Goal: Navigation & Orientation: Find specific page/section

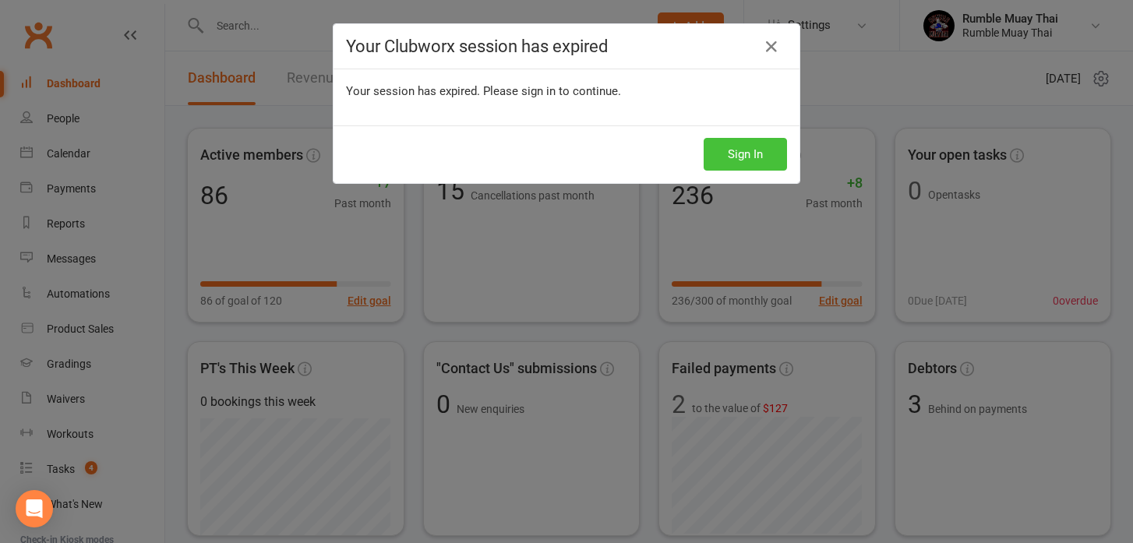
click at [727, 149] on button "Sign In" at bounding box center [745, 154] width 83 height 33
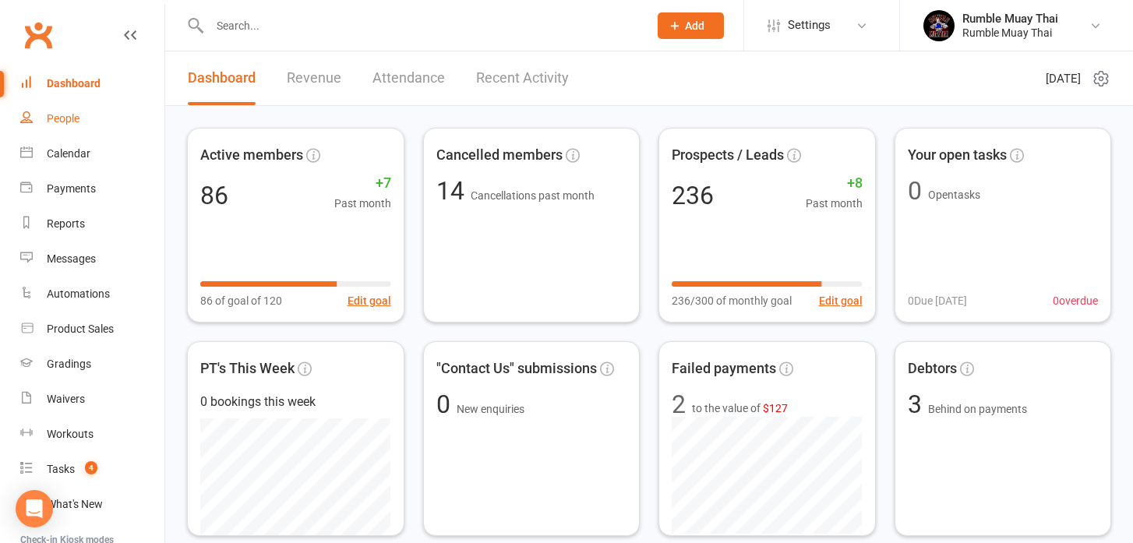
click at [58, 118] on div "People" at bounding box center [63, 118] width 33 height 12
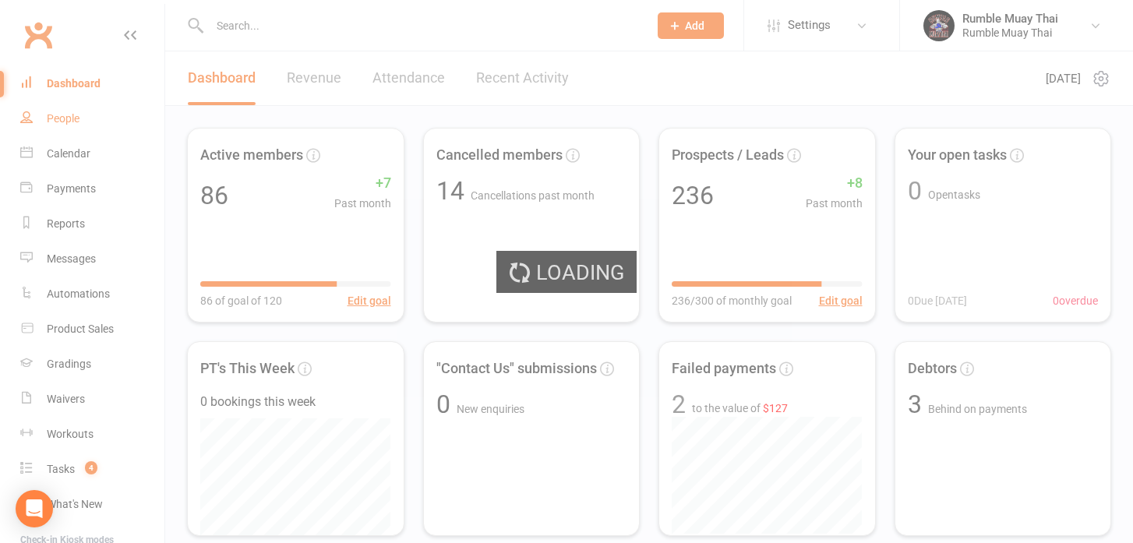
select select "100"
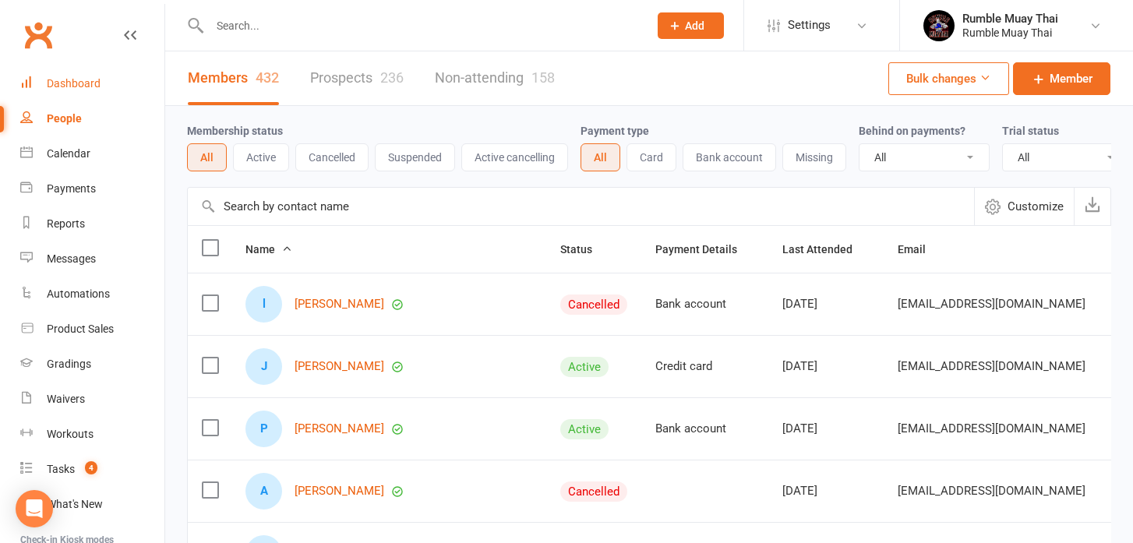
click at [58, 82] on div "Dashboard" at bounding box center [74, 83] width 54 height 12
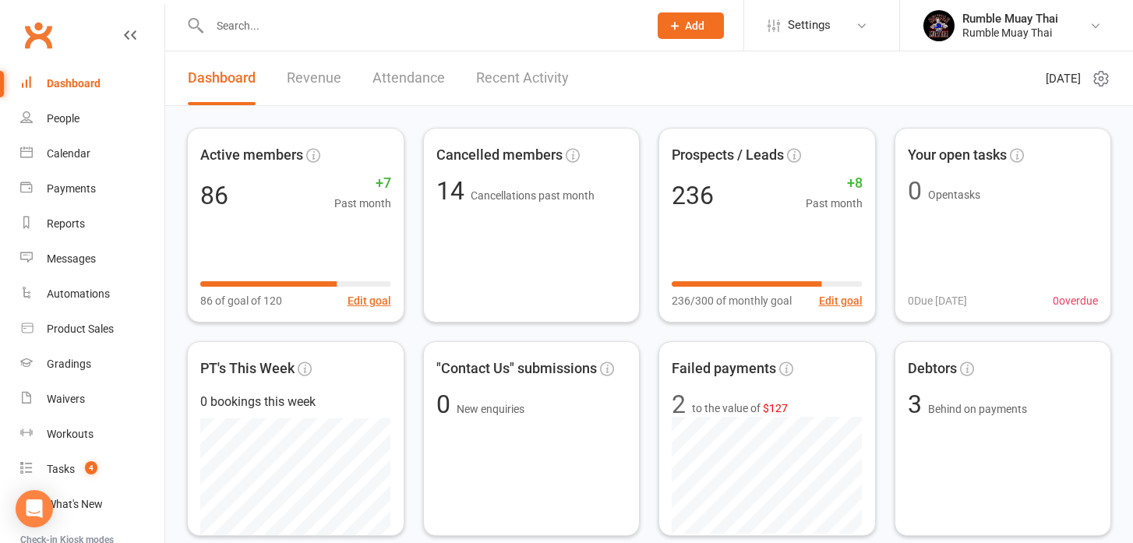
click at [310, 75] on link "Revenue" at bounding box center [314, 78] width 55 height 54
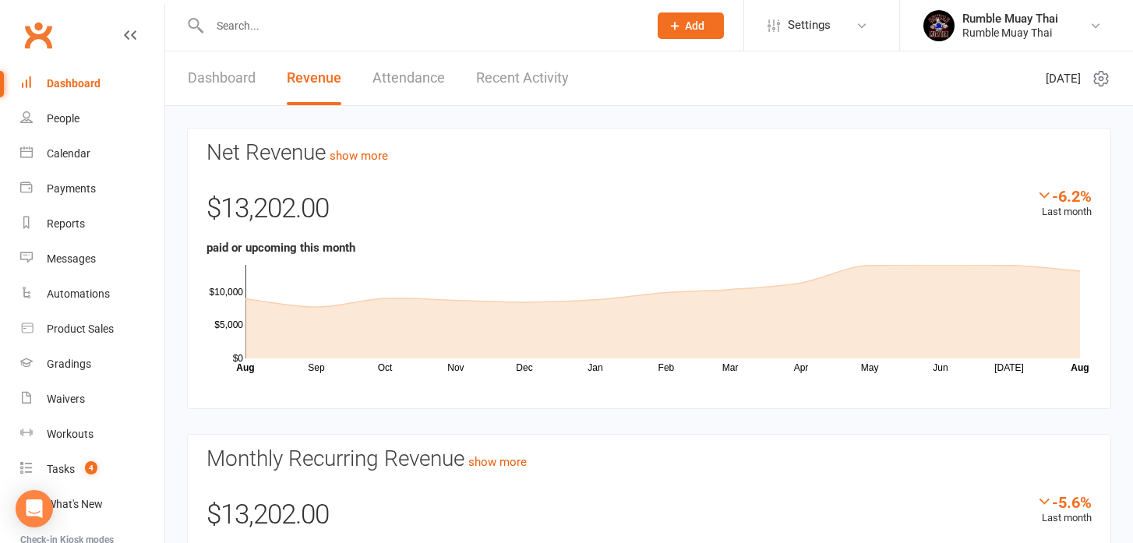
click at [71, 84] on div "Dashboard" at bounding box center [74, 83] width 54 height 12
click at [498, 76] on link "Recent Activity" at bounding box center [522, 78] width 93 height 54
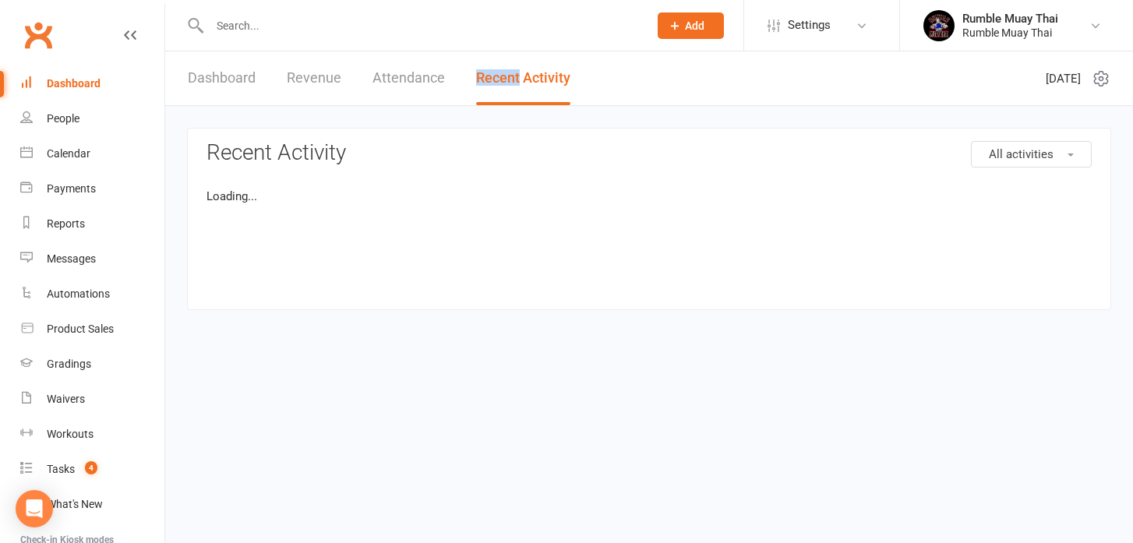
click at [498, 76] on link "Recent Activity" at bounding box center [523, 78] width 94 height 54
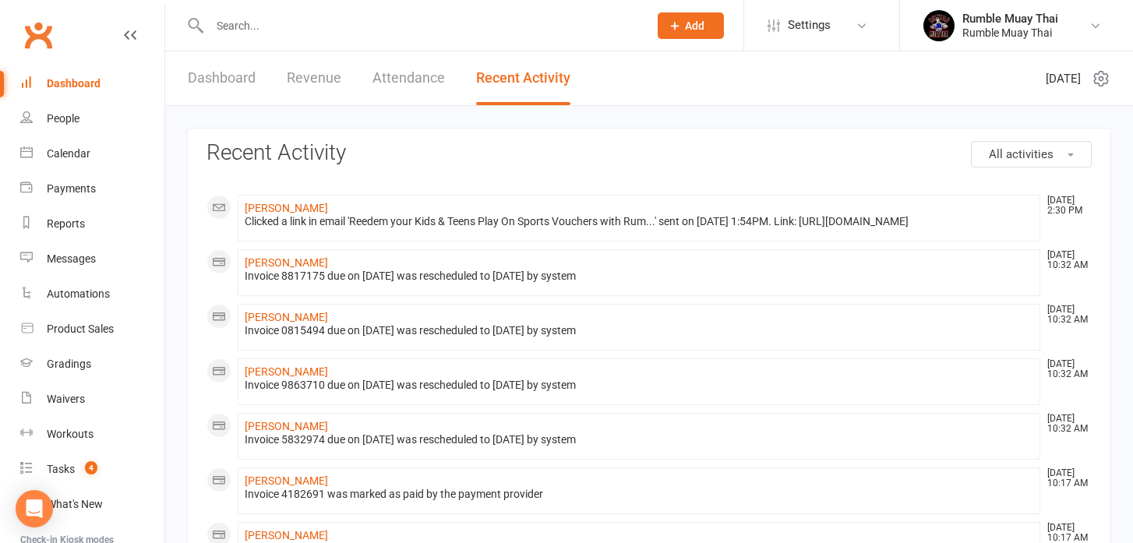
click at [207, 83] on link "Dashboard" at bounding box center [222, 78] width 68 height 54
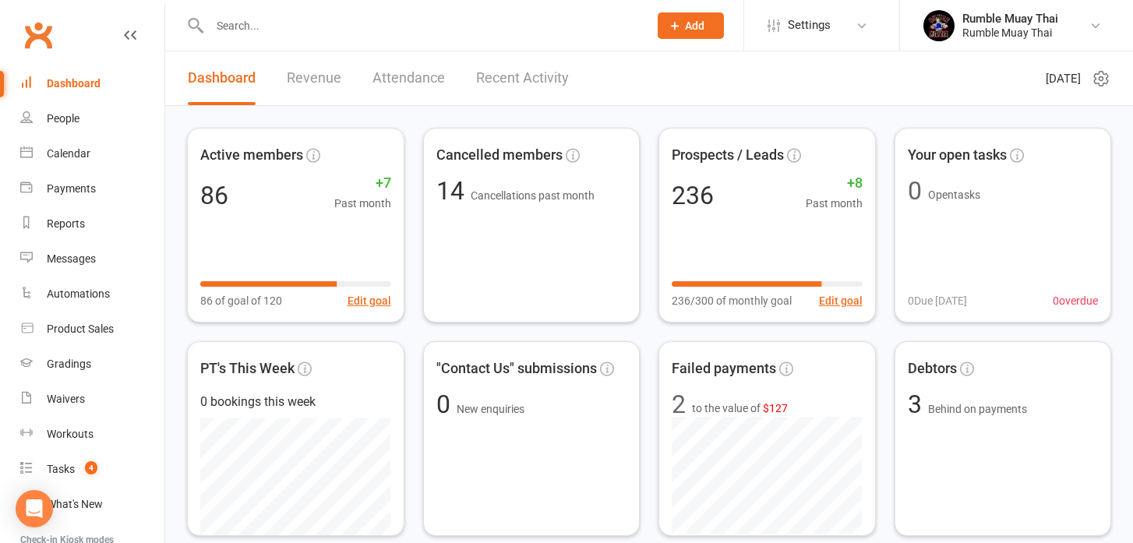
click at [248, 21] on input "text" at bounding box center [421, 26] width 433 height 22
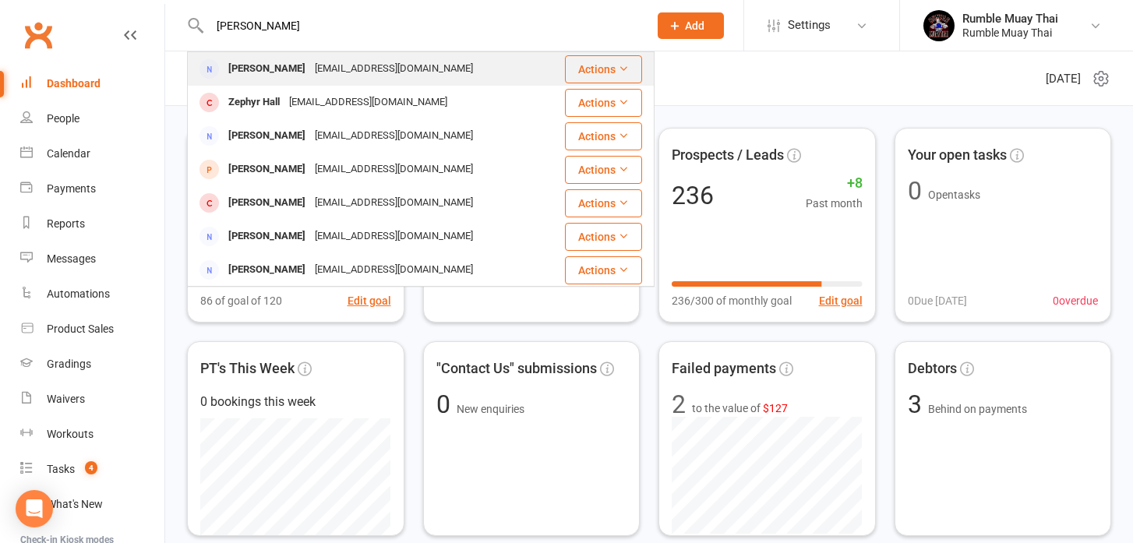
type input "[PERSON_NAME]"
click at [250, 68] on div "[PERSON_NAME]" at bounding box center [267, 69] width 87 height 23
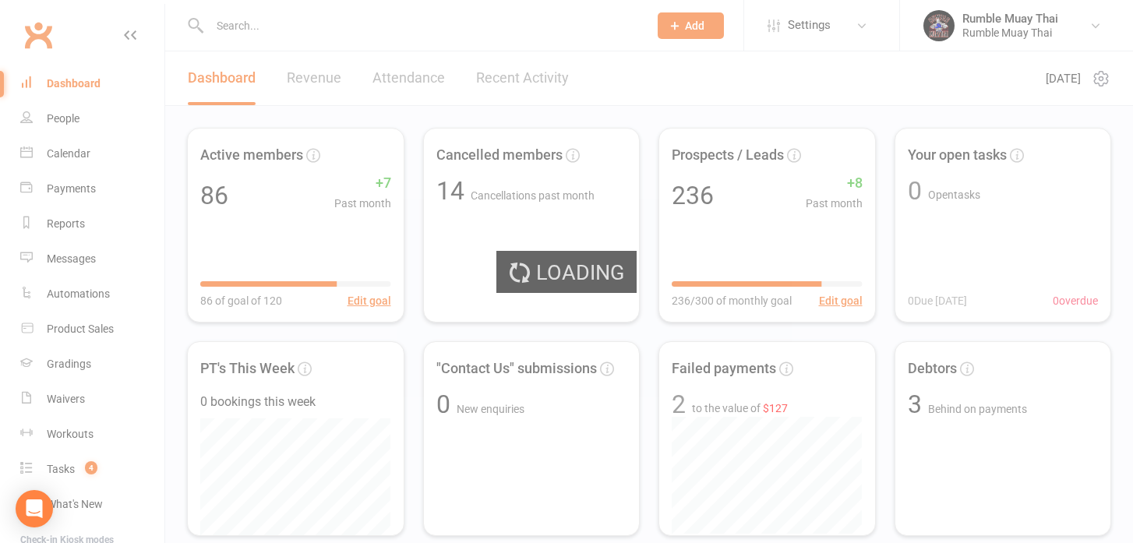
click at [250, 68] on div "Loading" at bounding box center [566, 271] width 1133 height 543
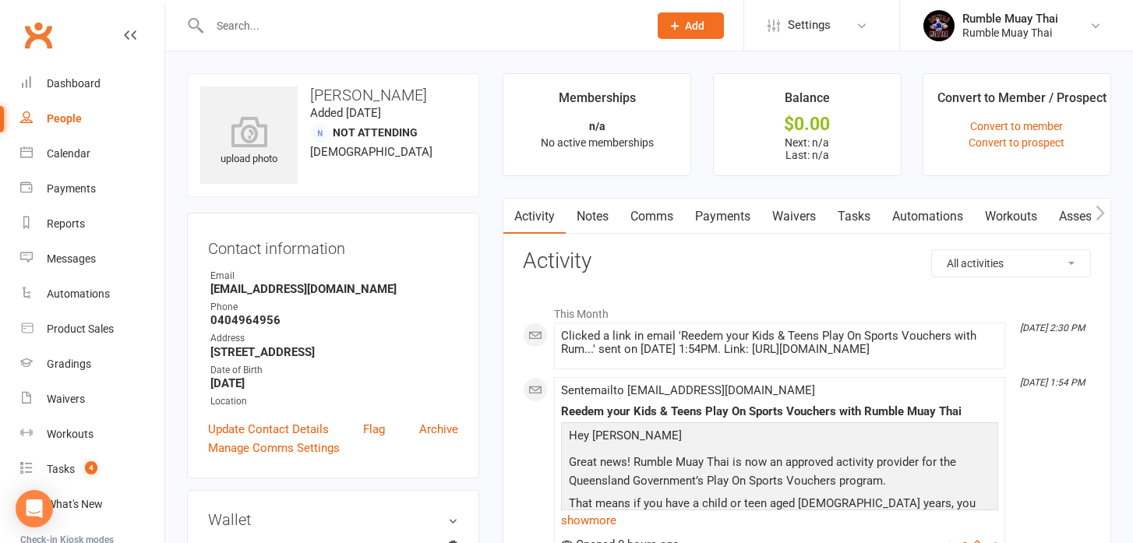
click at [58, 86] on div "Dashboard" at bounding box center [74, 83] width 54 height 12
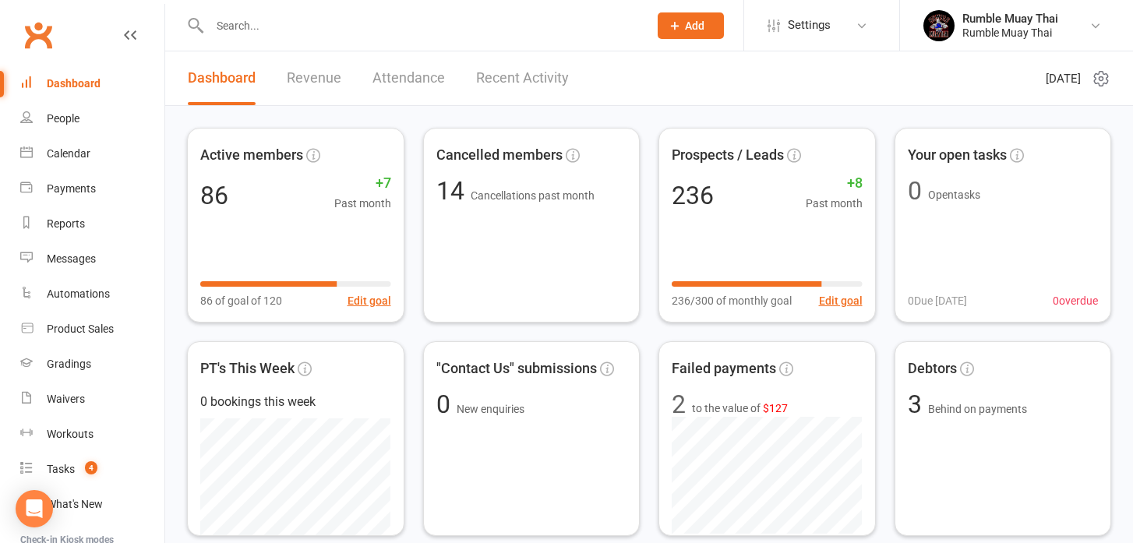
click at [296, 76] on link "Revenue" at bounding box center [314, 78] width 55 height 54
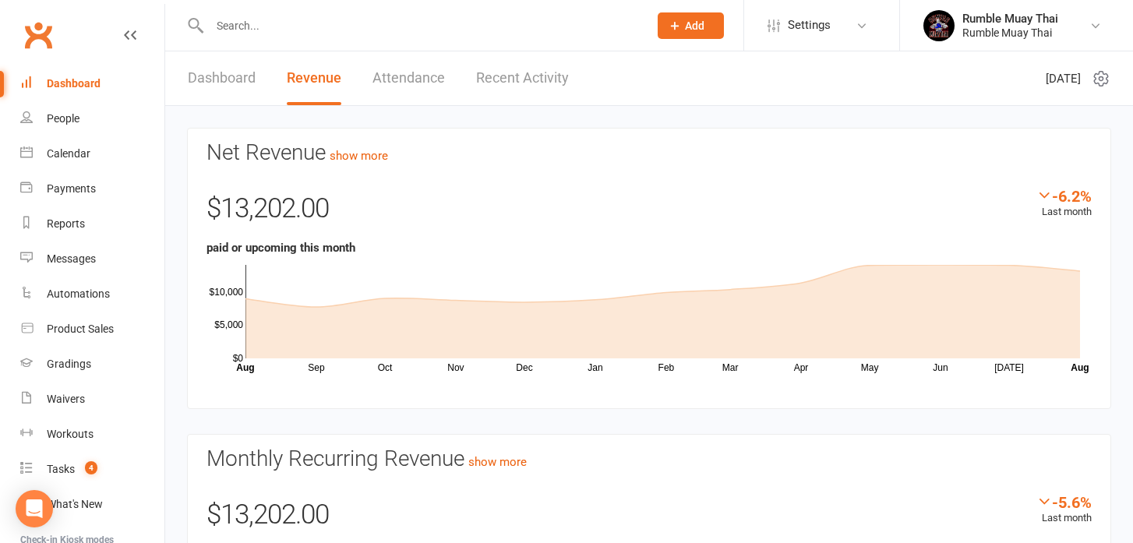
click at [224, 75] on link "Dashboard" at bounding box center [222, 78] width 68 height 54
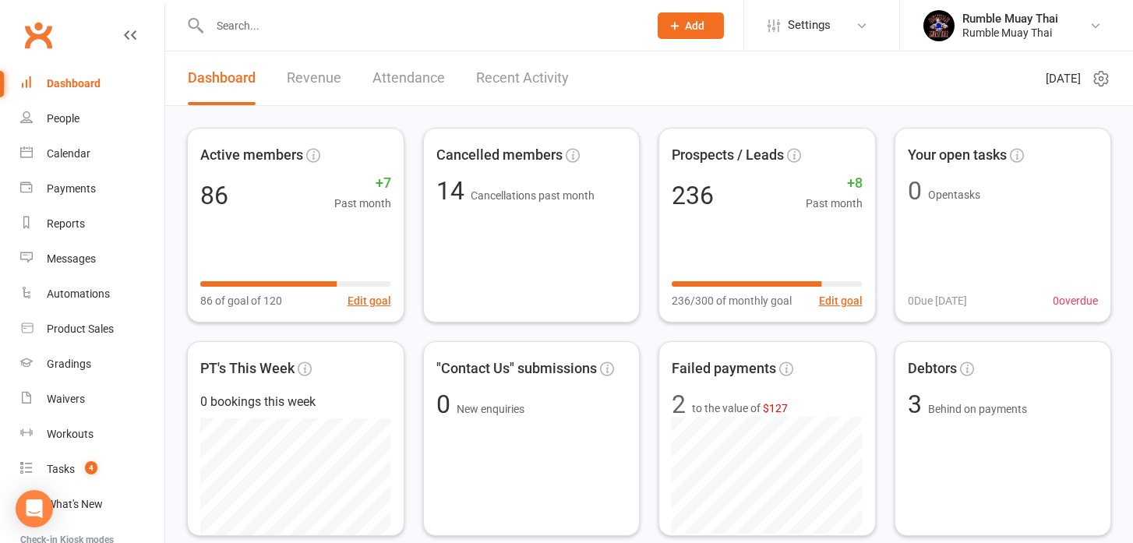
click at [309, 77] on link "Revenue" at bounding box center [314, 78] width 55 height 54
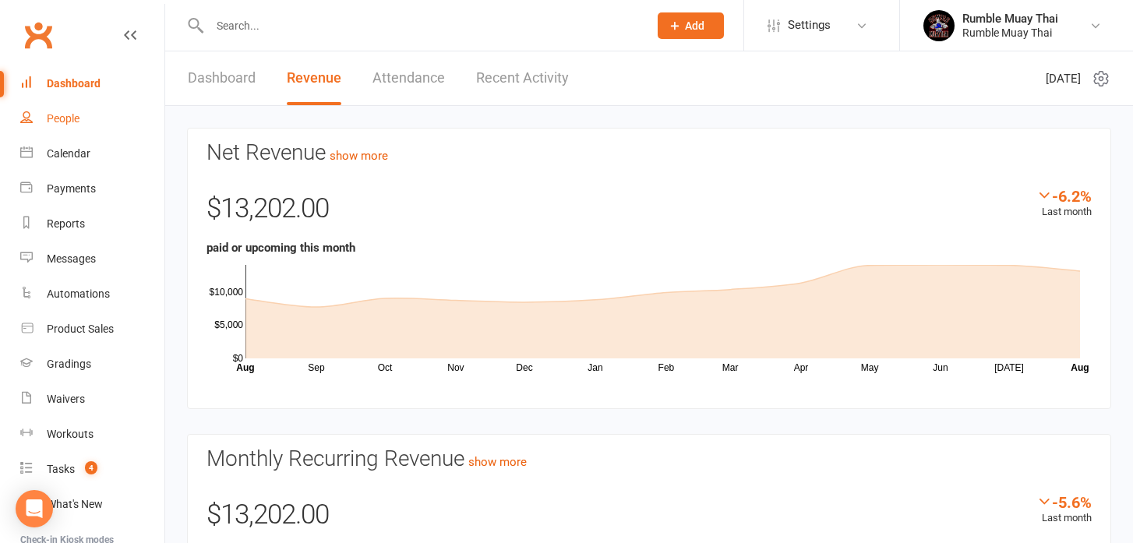
click at [62, 122] on div "People" at bounding box center [63, 118] width 33 height 12
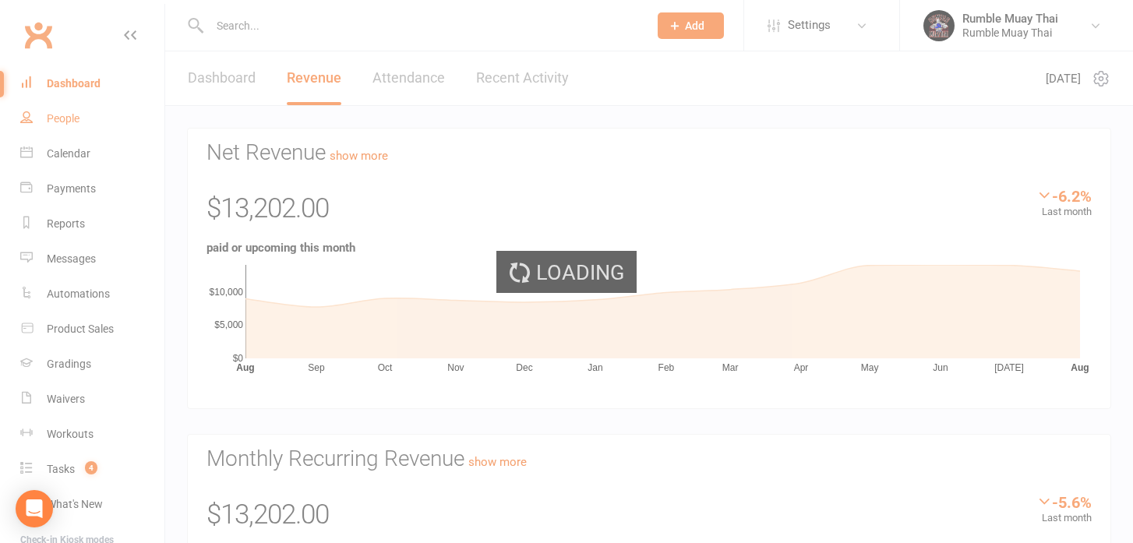
click at [62, 122] on div "Loading" at bounding box center [566, 271] width 1133 height 543
select select "100"
